Goal: Information Seeking & Learning: Learn about a topic

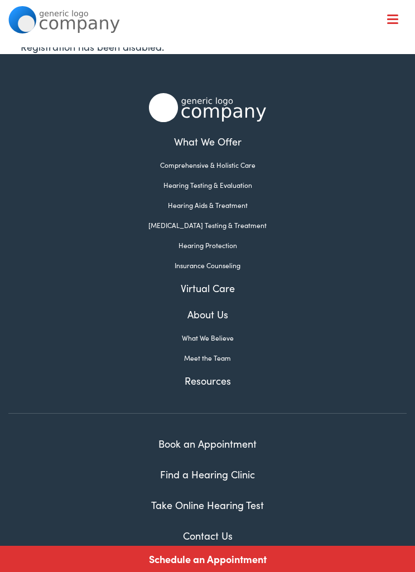
click at [254, 508] on link "Take Online Hearing Test" at bounding box center [207, 505] width 113 height 14
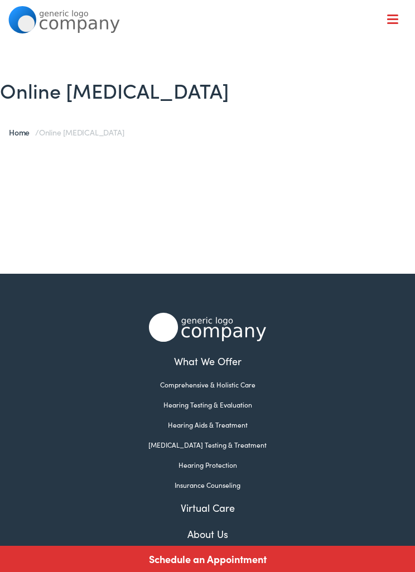
click at [108, 130] on span "Online Hearing Test" at bounding box center [81, 132] width 85 height 11
click at [107, 138] on div "Home / Online Hearing Test" at bounding box center [207, 133] width 415 height 28
click at [153, 102] on h1 "Online Hearing Test" at bounding box center [207, 90] width 415 height 24
click at [163, 95] on h1 "Online Hearing Test" at bounding box center [207, 90] width 415 height 24
click at [80, 133] on span "Online Hearing Test" at bounding box center [81, 132] width 85 height 11
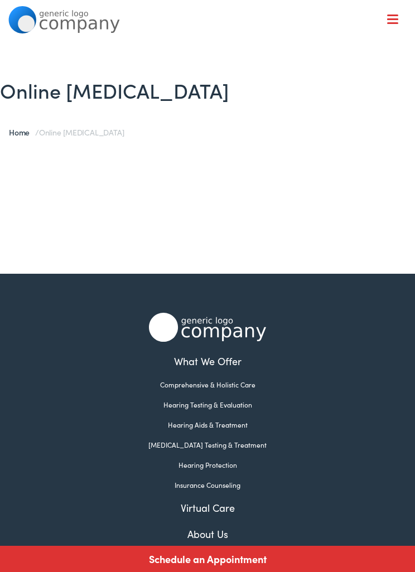
click at [288, 229] on div at bounding box center [207, 205] width 415 height 60
click at [394, 22] on div at bounding box center [392, 20] width 11 height 11
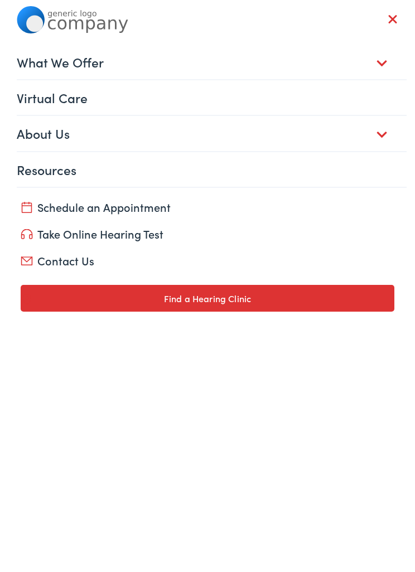
click at [149, 236] on link "Take Online Hearing Test" at bounding box center [208, 234] width 374 height 16
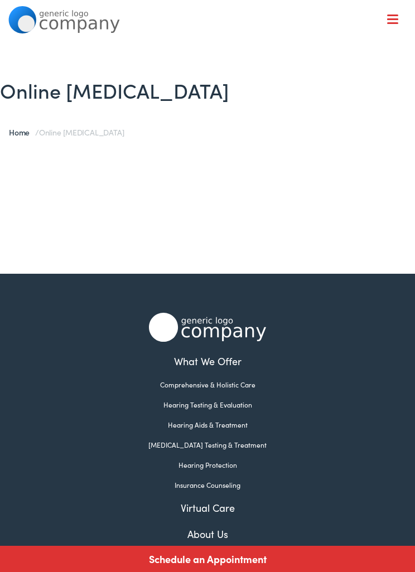
click at [399, 17] on nav "What We Offer Comprehensive & Holistic Care Hearing Testing & Evaluation Hearin…" at bounding box center [207, 97] width 398 height 194
click at [391, 18] on div at bounding box center [392, 20] width 11 height 11
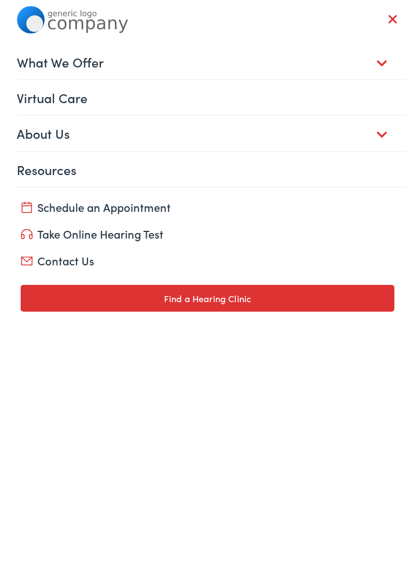
click at [88, 266] on link "Contact Us" at bounding box center [208, 261] width 374 height 16
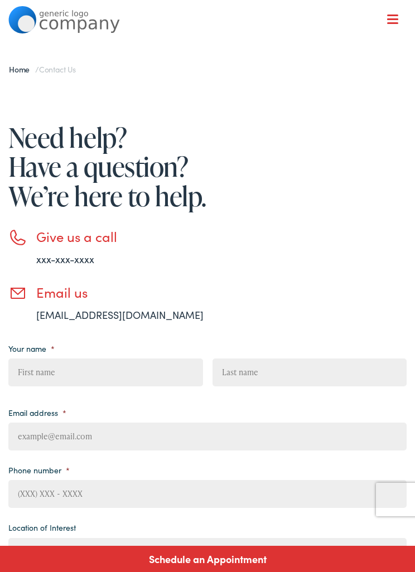
click at [406, 26] on nav "What We Offer Comprehensive & Holistic Care Hearing Testing & Evaluation Hearin…" at bounding box center [207, 97] width 398 height 194
click at [393, 26] on nav "What We Offer Comprehensive & Holistic Care Hearing Testing & Evaluation Hearin…" at bounding box center [207, 97] width 398 height 194
click at [393, 22] on span at bounding box center [392, 23] width 11 height 2
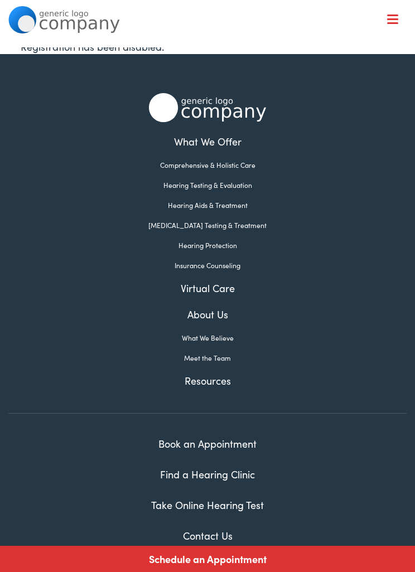
click at [224, 319] on link "About Us" at bounding box center [207, 314] width 398 height 15
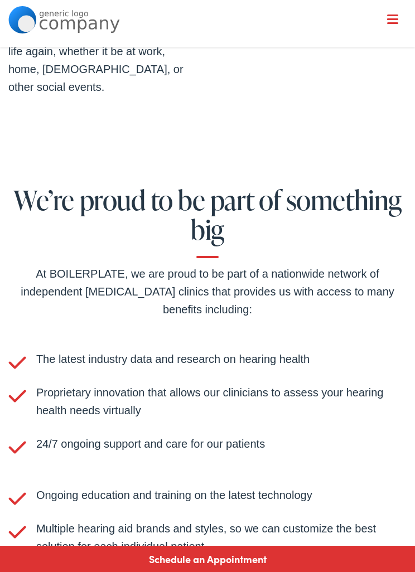
scroll to position [1938, 0]
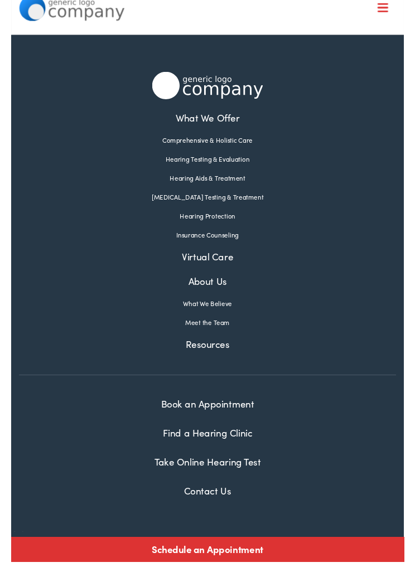
scroll to position [32, 0]
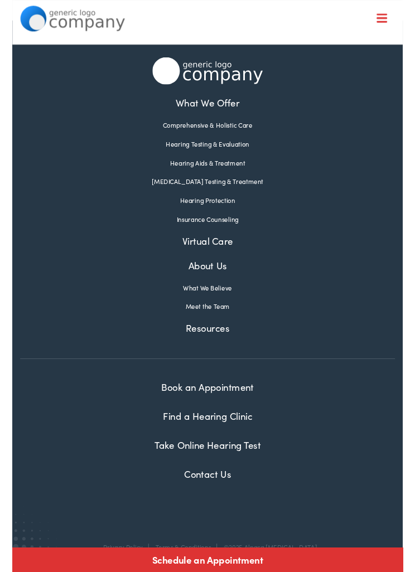
click at [223, 328] on link "Meet the Team" at bounding box center [207, 326] width 398 height 10
